Goal: Information Seeking & Learning: Learn about a topic

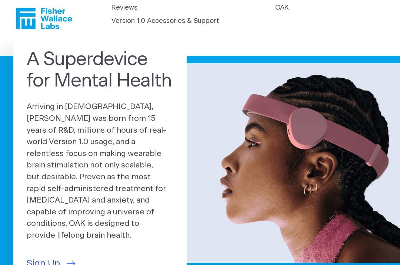
scroll to position [10, 0]
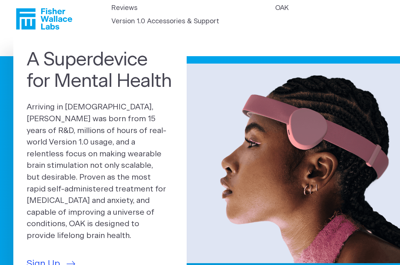
click at [275, 13] on link "OAK" at bounding box center [281, 8] width 13 height 10
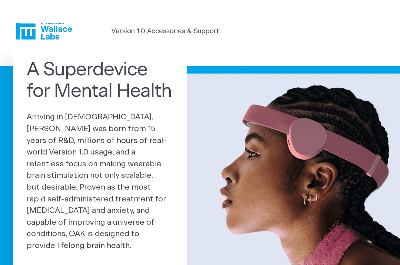
scroll to position [0, 0]
click at [46, 21] on icon "Fisher Wallace" at bounding box center [44, 28] width 56 height 21
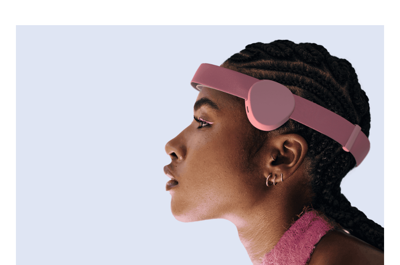
scroll to position [43, 0]
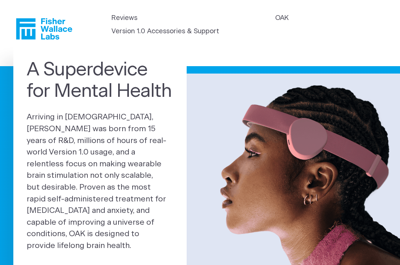
click at [219, 27] on link "Version 1.0 Accessories & Support" at bounding box center [165, 32] width 108 height 10
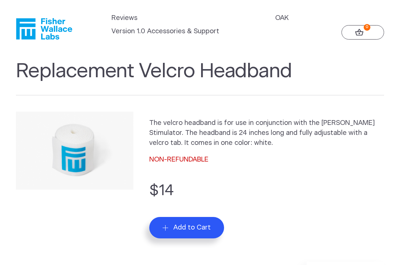
click at [42, 24] on icon "Fisher Wallace" at bounding box center [46, 28] width 51 height 21
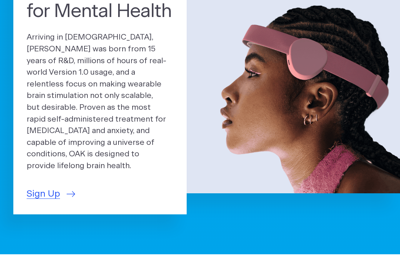
scroll to position [80, 0]
click at [45, 188] on span "Sign Up" at bounding box center [43, 195] width 33 height 14
